Goal: Task Accomplishment & Management: Use online tool/utility

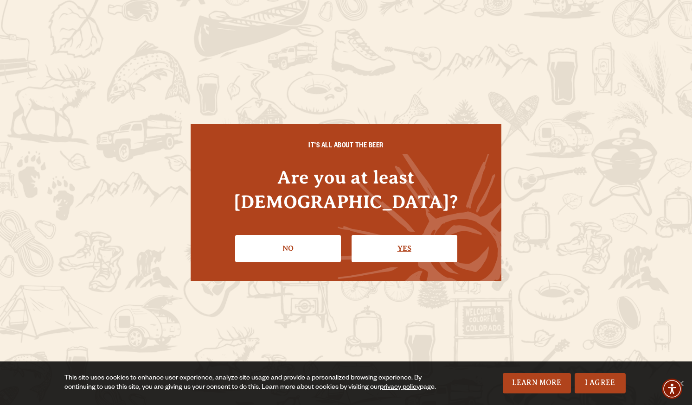
click at [385, 245] on link "Yes" at bounding box center [405, 248] width 106 height 27
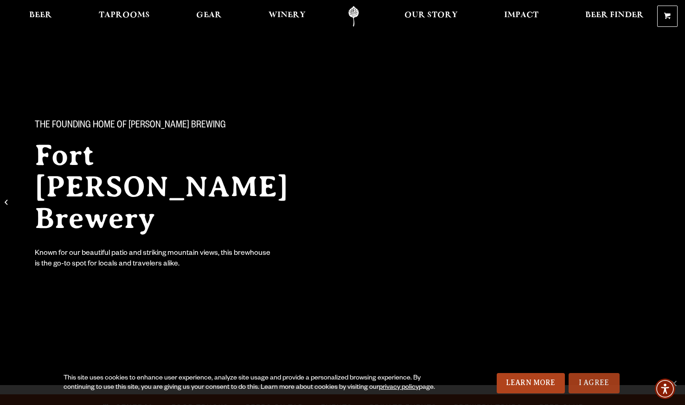
click at [594, 385] on link "I Agree" at bounding box center [594, 383] width 51 height 20
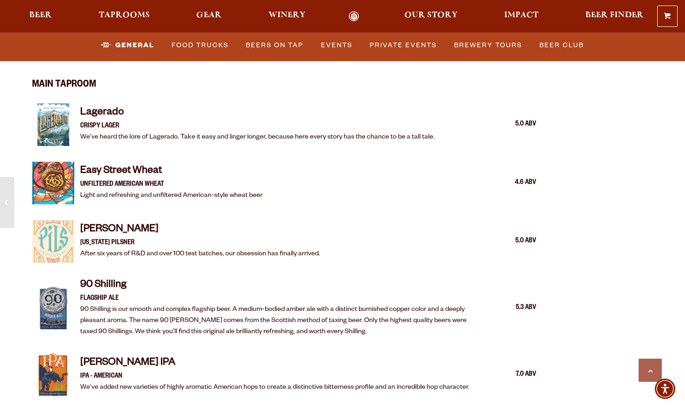
scroll to position [944, 0]
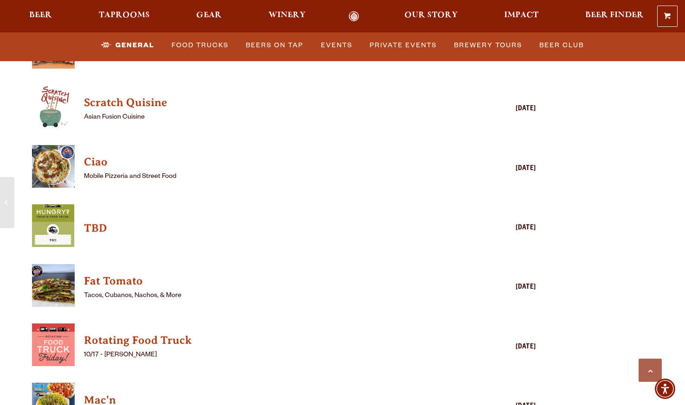
scroll to position [2306, 0]
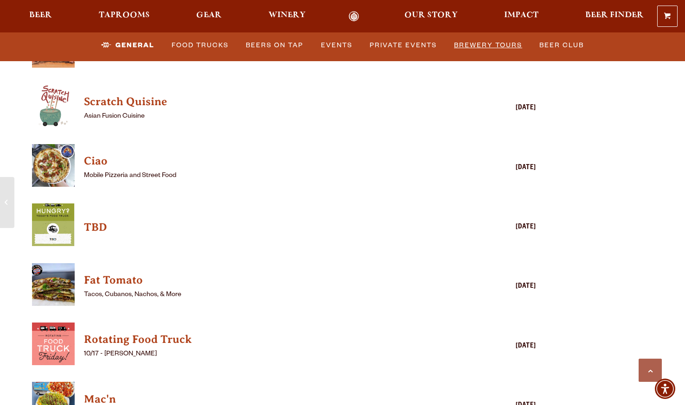
click at [494, 43] on link "Brewery Tours" at bounding box center [488, 45] width 76 height 21
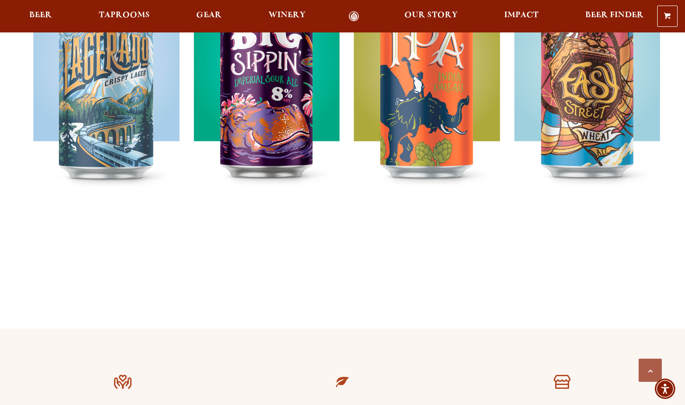
scroll to position [726, 0]
